Goal: Information Seeking & Learning: Compare options

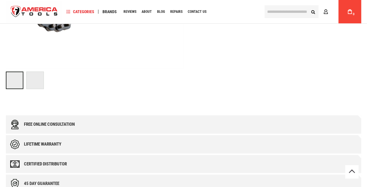
scroll to position [117, 0]
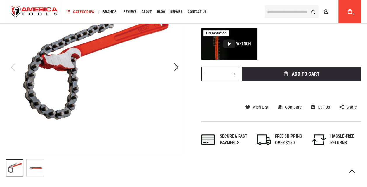
click at [36, 165] on img "RIDGID 31310 WRENCH, C12 CHAIN" at bounding box center [35, 167] width 17 height 17
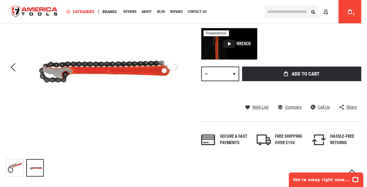
scroll to position [0, 0]
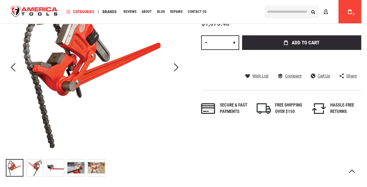
click at [43, 168] on img "RIDGID 31390 WRENCH, S8A COMP LEVERAGE" at bounding box center [35, 167] width 17 height 17
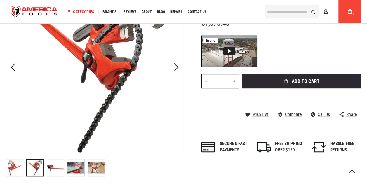
click at [51, 168] on img "RIDGID 31390 WRENCH, S8A COMP LEVERAGE" at bounding box center [55, 167] width 17 height 17
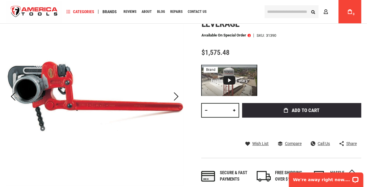
scroll to position [146, 0]
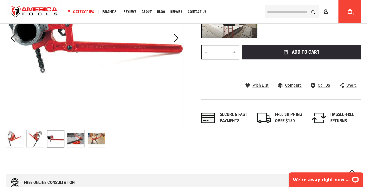
click at [33, 135] on img "RIDGID 31390 WRENCH, S8A COMP LEVERAGE" at bounding box center [35, 138] width 17 height 17
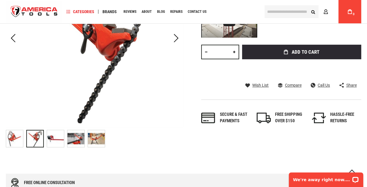
click at [7, 141] on img "RIDGID 31390 WRENCH, S8A COMP LEVERAGE" at bounding box center [14, 138] width 17 height 17
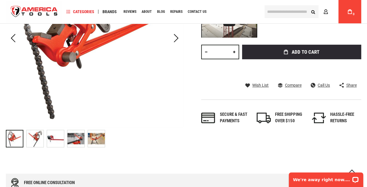
click at [34, 138] on img "RIDGID 31390 WRENCH, S8A COMP LEVERAGE" at bounding box center [35, 138] width 17 height 17
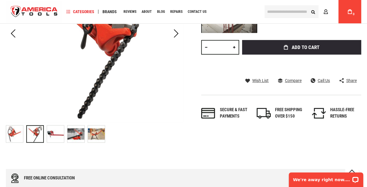
scroll to position [175, 0]
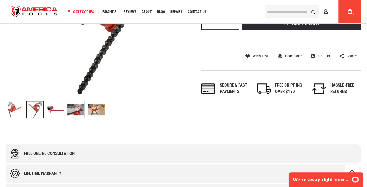
click at [53, 112] on img "RIDGID 31390 WRENCH, S8A COMP LEVERAGE" at bounding box center [55, 109] width 17 height 17
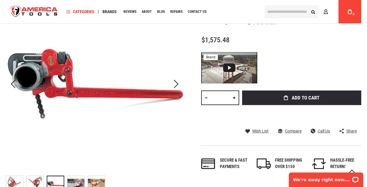
scroll to position [87, 0]
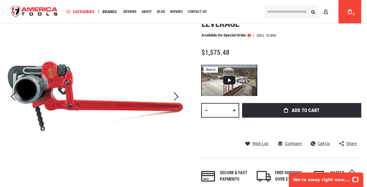
drag, startPoint x: 61, startPoint y: 89, endPoint x: 46, endPoint y: 120, distance: 34.6
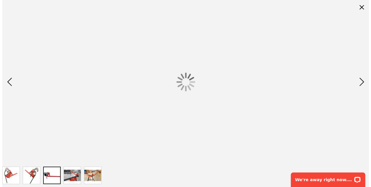
scroll to position [0, 0]
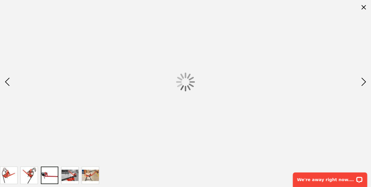
click at [71, 176] on img "RIDGID 31390 WRENCH, S8A COMP LEVERAGE" at bounding box center [70, 175] width 17 height 17
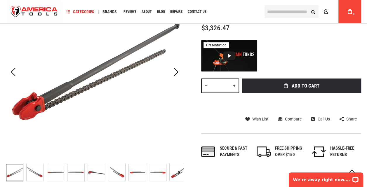
scroll to position [146, 0]
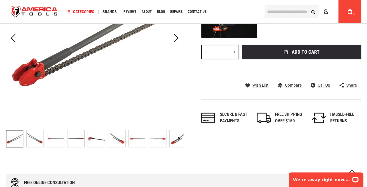
click at [136, 140] on img at bounding box center [137, 138] width 17 height 17
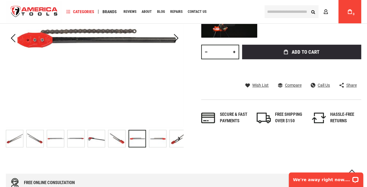
click at [115, 141] on img at bounding box center [116, 138] width 17 height 17
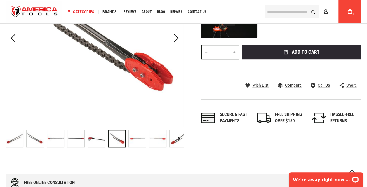
click at [101, 138] on img at bounding box center [96, 138] width 17 height 17
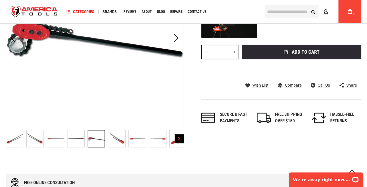
click at [175, 139] on div "Next" at bounding box center [178, 138] width 9 height 9
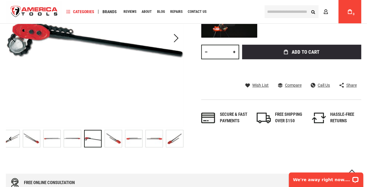
click at [166, 139] on img at bounding box center [174, 138] width 17 height 17
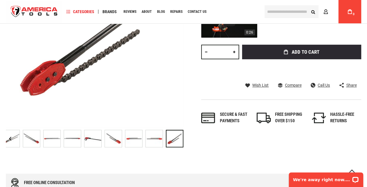
scroll to position [0, 0]
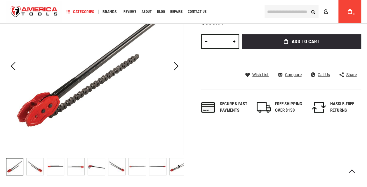
scroll to position [209, 0]
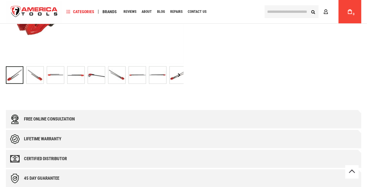
drag, startPoint x: 118, startPoint y: 78, endPoint x: 100, endPoint y: 78, distance: 18.4
click at [118, 78] on img at bounding box center [116, 74] width 17 height 17
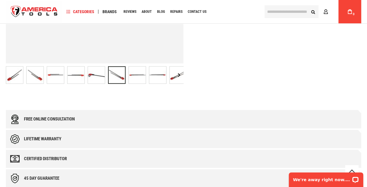
scroll to position [0, 0]
click at [108, 78] on div at bounding box center [116, 74] width 17 height 17
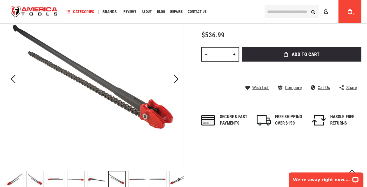
scroll to position [151, 0]
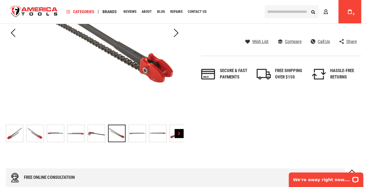
click at [177, 132] on div "Next" at bounding box center [178, 133] width 9 height 9
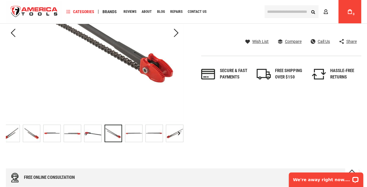
click at [171, 132] on img at bounding box center [174, 133] width 17 height 17
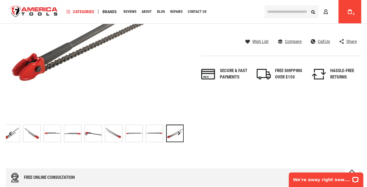
scroll to position [5, 0]
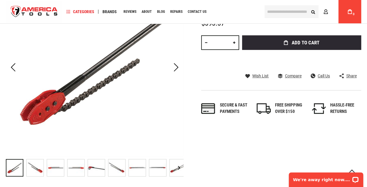
click at [97, 168] on img at bounding box center [96, 167] width 17 height 17
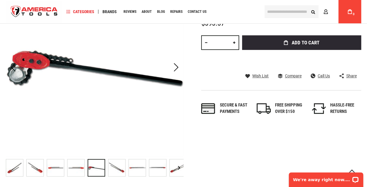
click at [54, 170] on img at bounding box center [55, 167] width 17 height 17
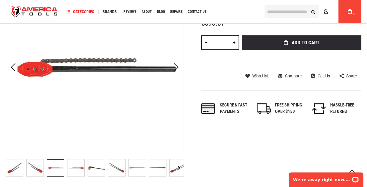
click at [115, 171] on img at bounding box center [116, 167] width 17 height 17
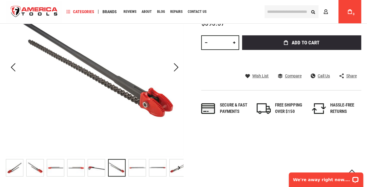
click at [173, 168] on img at bounding box center [177, 167] width 17 height 17
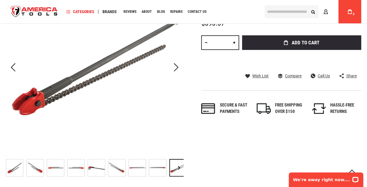
click at [16, 167] on img at bounding box center [14, 167] width 17 height 17
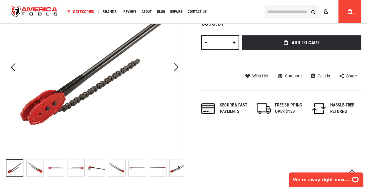
click at [43, 167] on img at bounding box center [35, 167] width 17 height 17
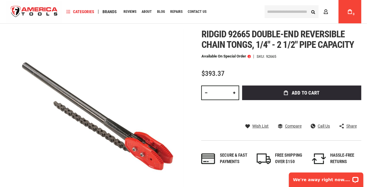
scroll to position [29, 0]
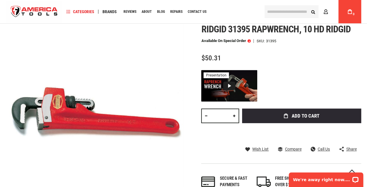
scroll to position [5, 0]
